Goal: Navigation & Orientation: Find specific page/section

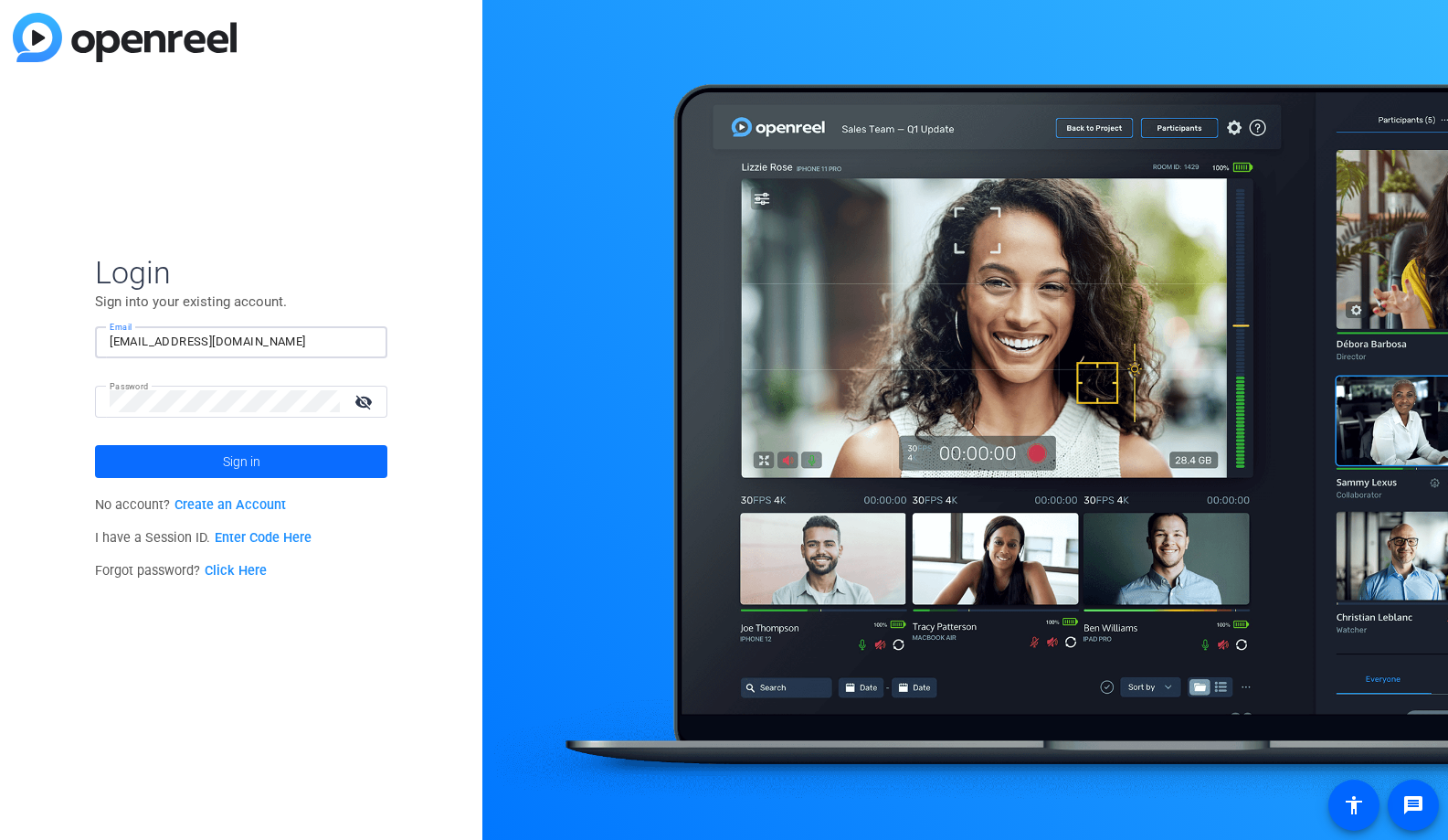
click at [297, 464] on span at bounding box center [240, 461] width 292 height 44
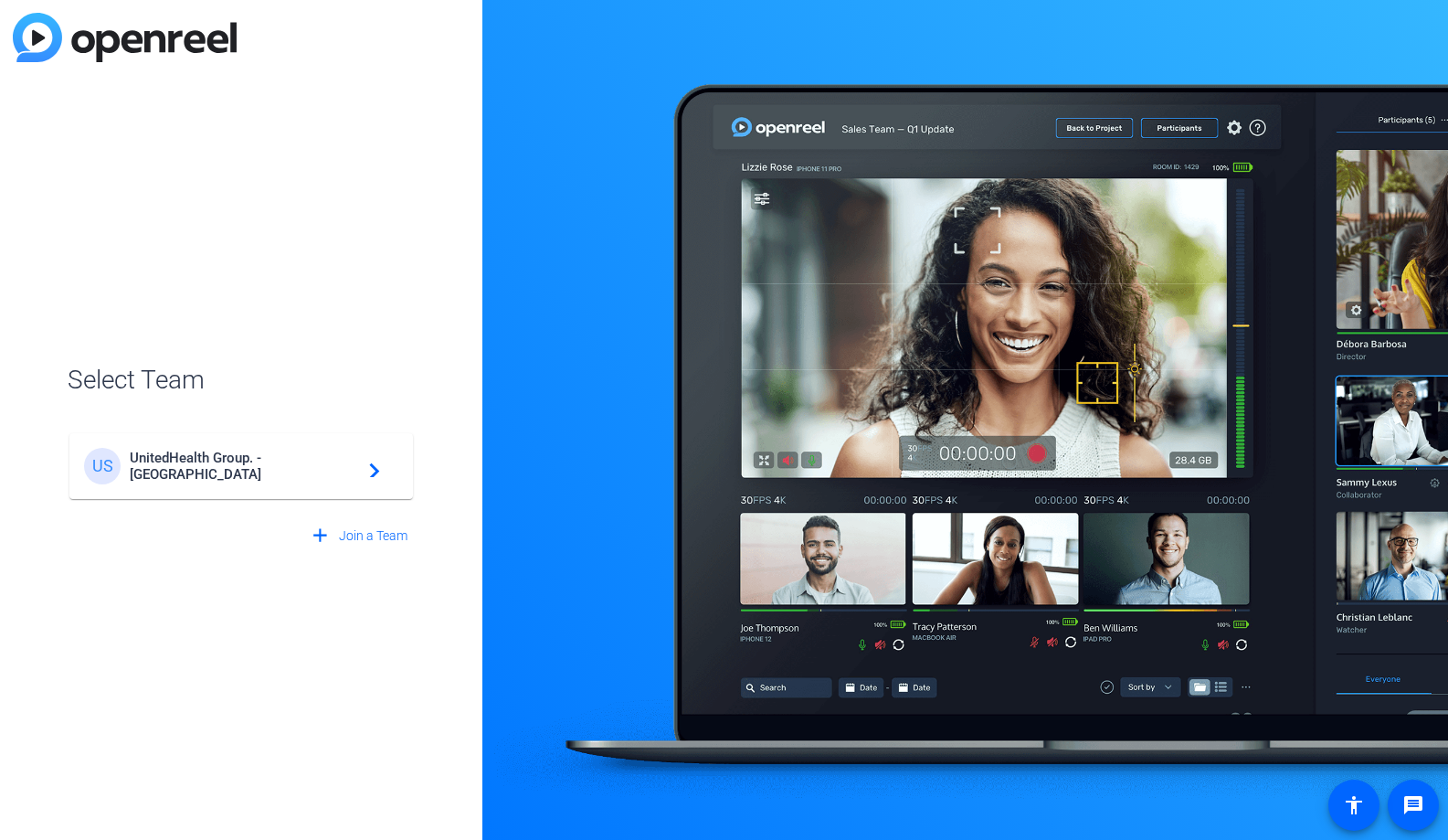
click at [297, 464] on span "UnitedHealth Group. - [GEOGRAPHIC_DATA]" at bounding box center [243, 465] width 228 height 33
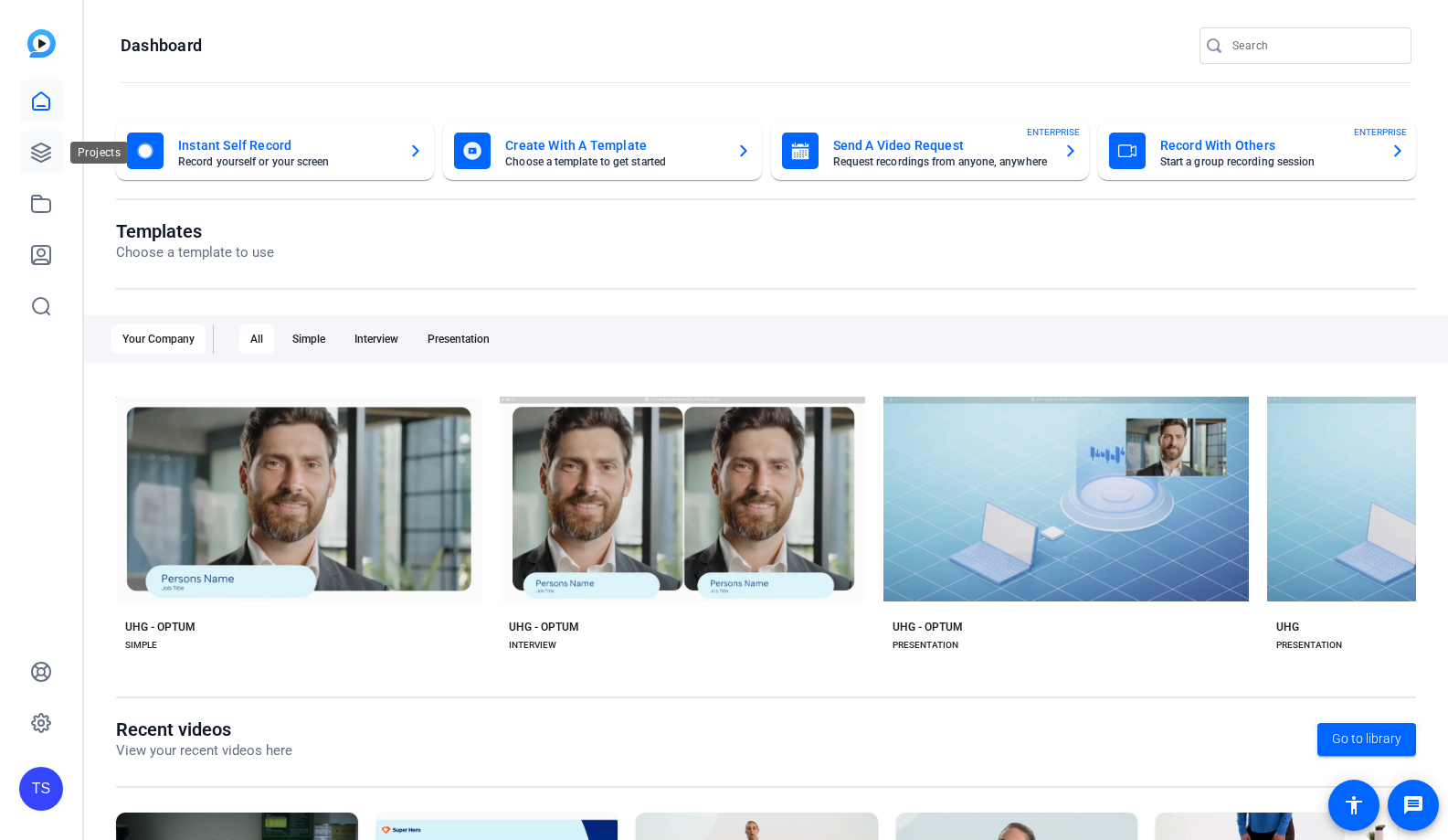
click at [53, 151] on link at bounding box center [41, 152] width 44 height 44
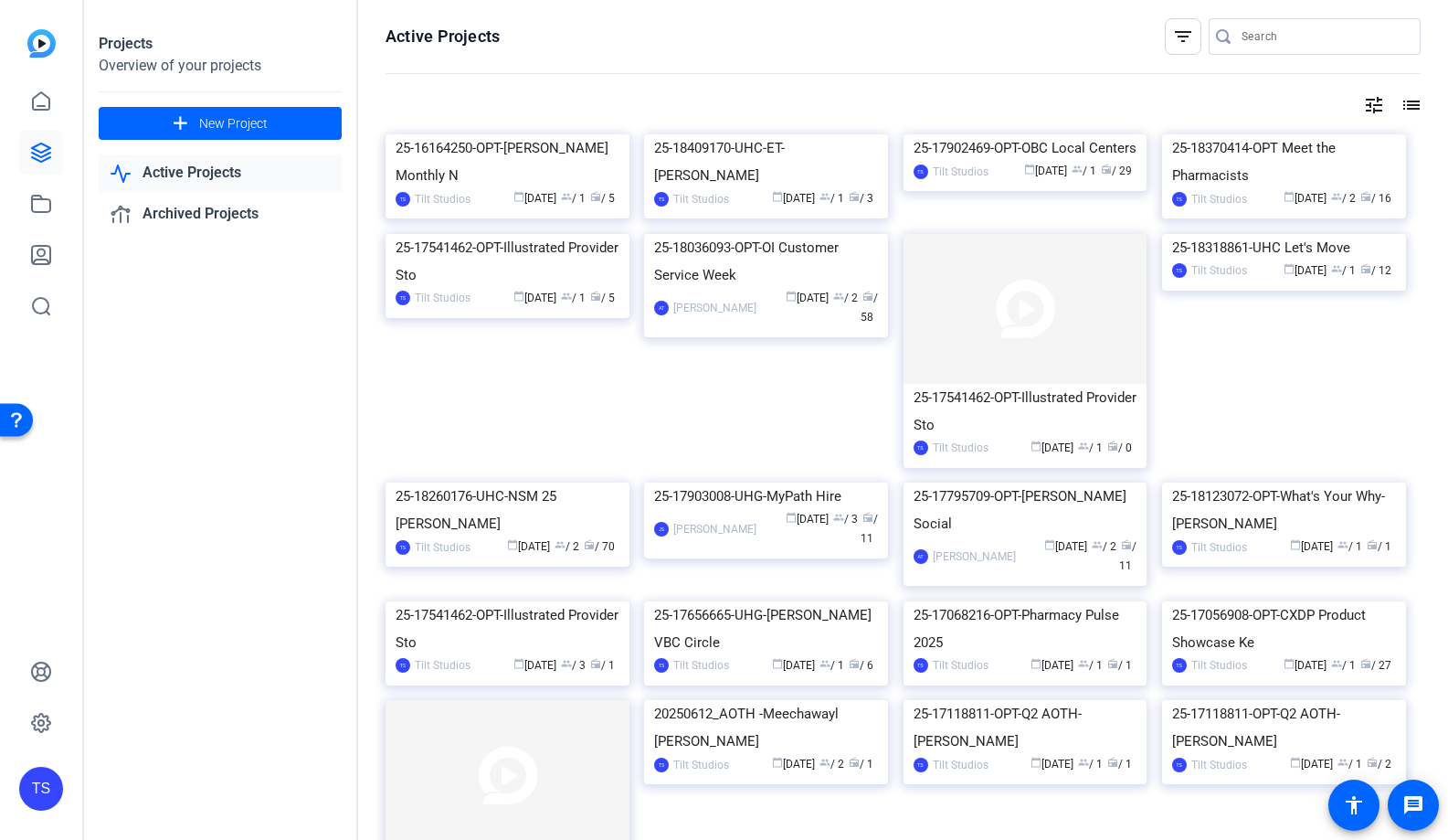
click at [230, 379] on div "Projects Overview of your projects add New Project Active Projects Archived Pro…" at bounding box center [220, 420] width 274 height 840
